Goal: Task Accomplishment & Management: Manage account settings

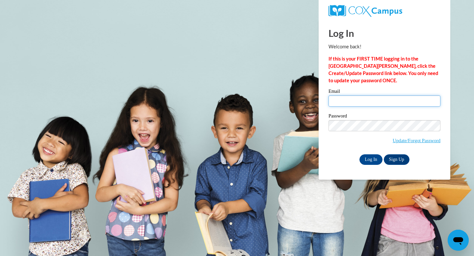
click at [383, 99] on input "Email" at bounding box center [385, 100] width 112 height 11
type input "[EMAIL_ADDRESS][DOMAIN_NAME]"
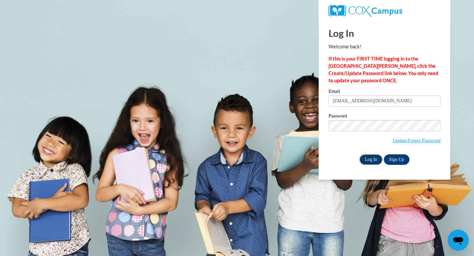
click at [370, 160] on input "Log In" at bounding box center [370, 159] width 23 height 11
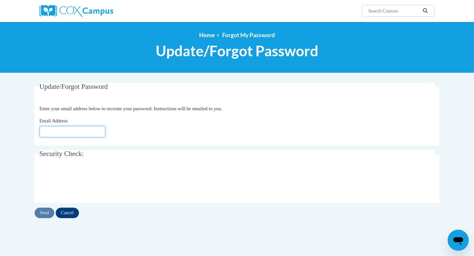
click at [77, 132] on input "Email Address" at bounding box center [73, 131] width 66 height 11
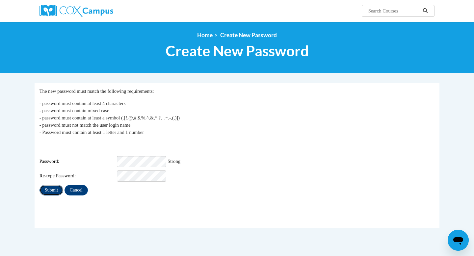
click at [49, 185] on input "Submit" at bounding box center [52, 190] width 24 height 11
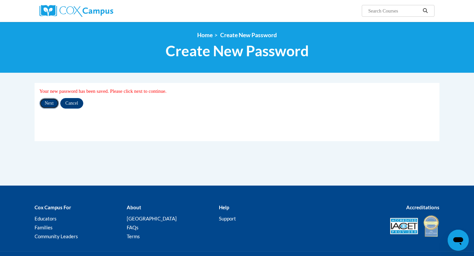
click at [48, 102] on input "Next" at bounding box center [49, 103] width 19 height 11
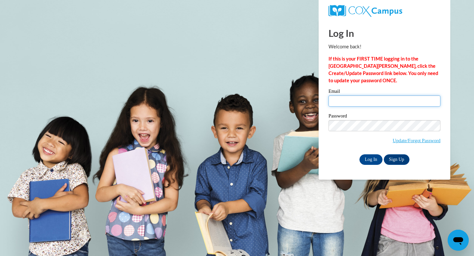
click at [348, 104] on input "Email" at bounding box center [385, 100] width 112 height 11
type input "[EMAIL_ADDRESS][DOMAIN_NAME]"
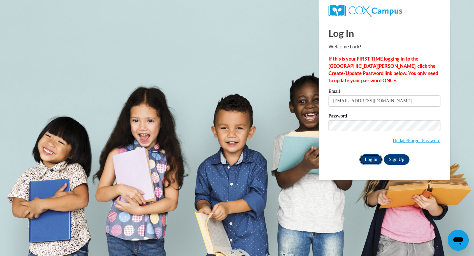
click at [375, 158] on input "Log In" at bounding box center [370, 159] width 23 height 11
